Goal: Task Accomplishment & Management: Manage account settings

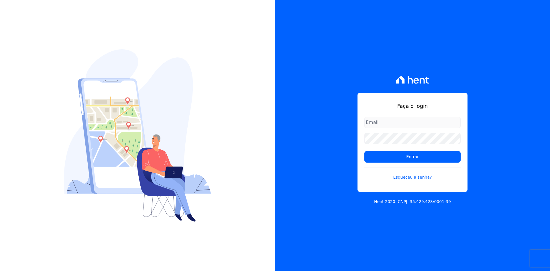
click at [401, 125] on input "email" at bounding box center [413, 122] width 96 height 11
type input "[EMAIL_ADDRESS][DOMAIN_NAME]"
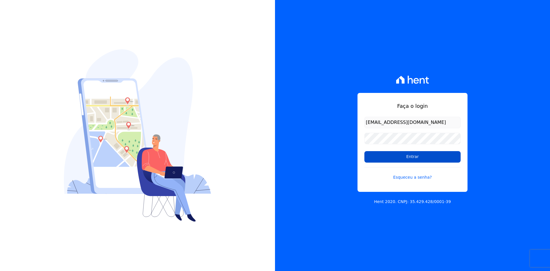
click at [405, 158] on input "Entrar" at bounding box center [413, 156] width 96 height 11
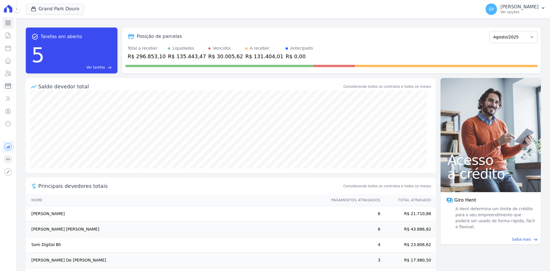
click at [9, 85] on icon at bounding box center [8, 86] width 7 height 7
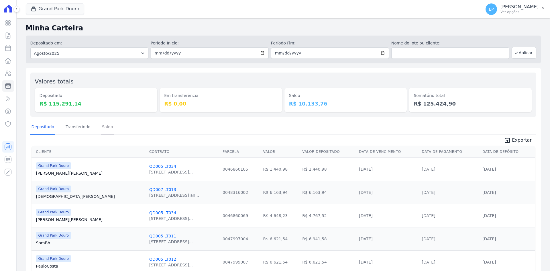
click at [104, 126] on link "Saldo" at bounding box center [107, 127] width 13 height 15
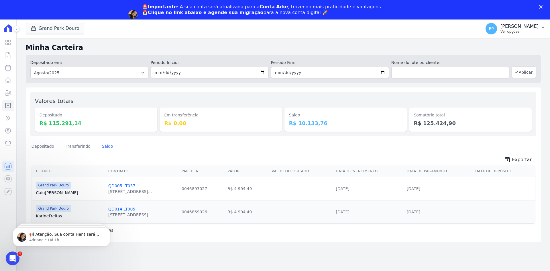
click at [531, 32] on p "Ver opções" at bounding box center [520, 31] width 38 height 5
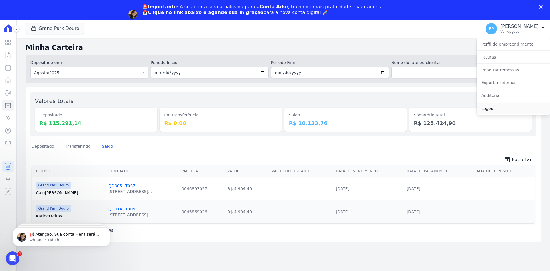
click at [498, 110] on link "Logout" at bounding box center [513, 108] width 73 height 10
